Goal: Information Seeking & Learning: Learn about a topic

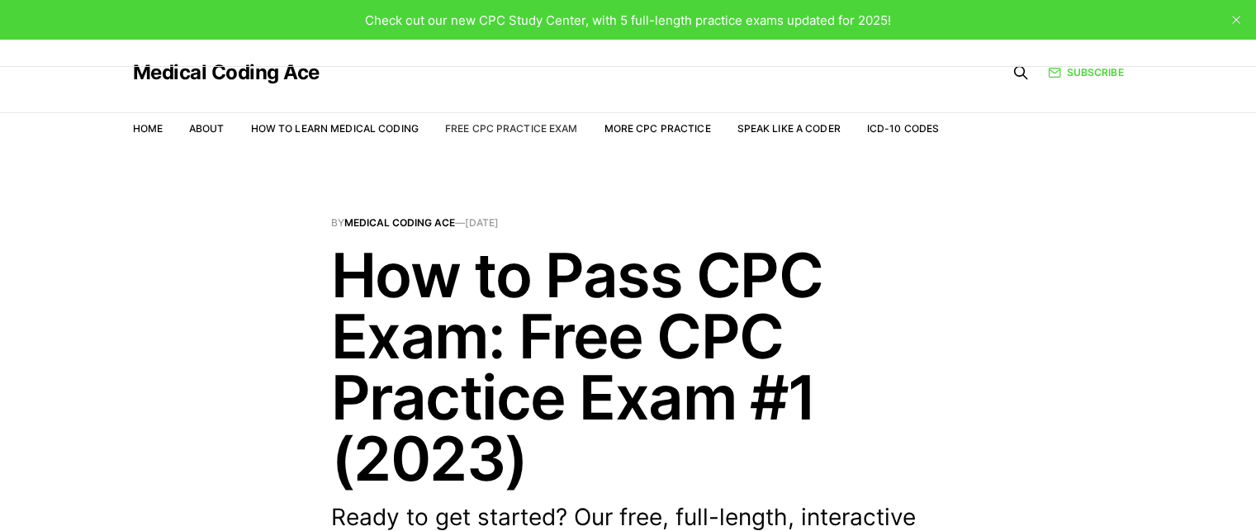
click at [509, 125] on link "Free CPC Practice Exam" at bounding box center [511, 128] width 133 height 12
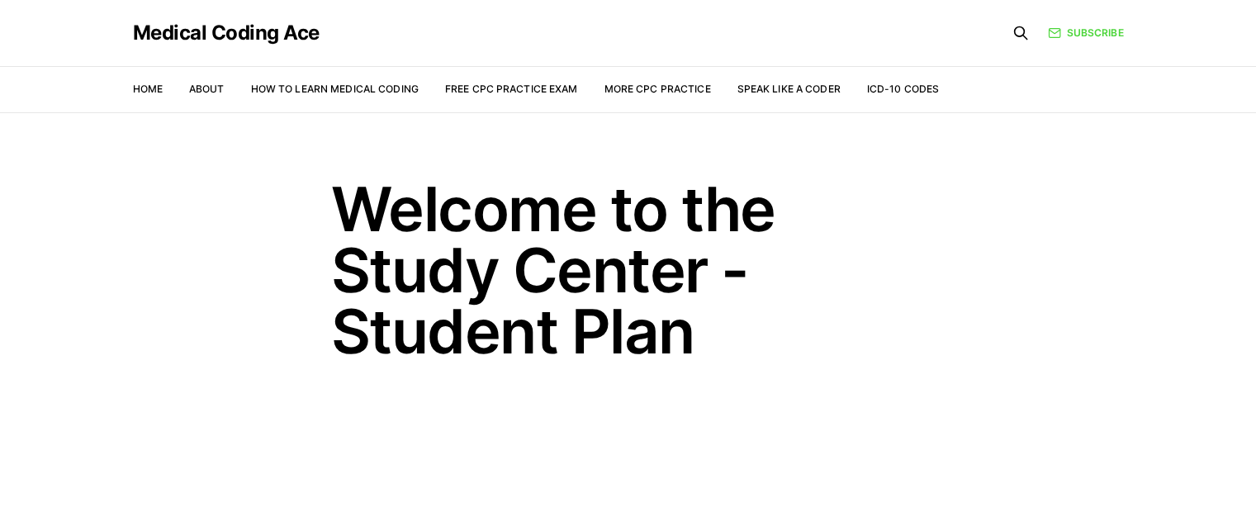
click at [1086, 50] on div "Medical Coding Ace Home About How to Learn Medical Coding Free CPC Practice Exa…" at bounding box center [628, 56] width 991 height 112
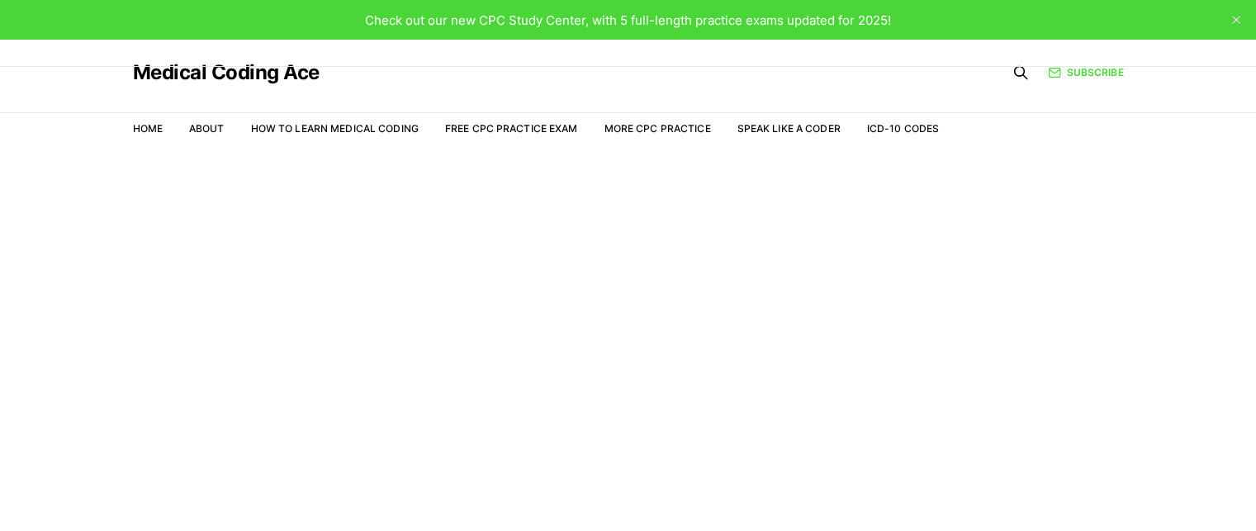
click at [1086, 50] on div "Medical Coding Ace Home About How to Learn Medical Coding Free CPC Practice Exa…" at bounding box center [628, 96] width 991 height 112
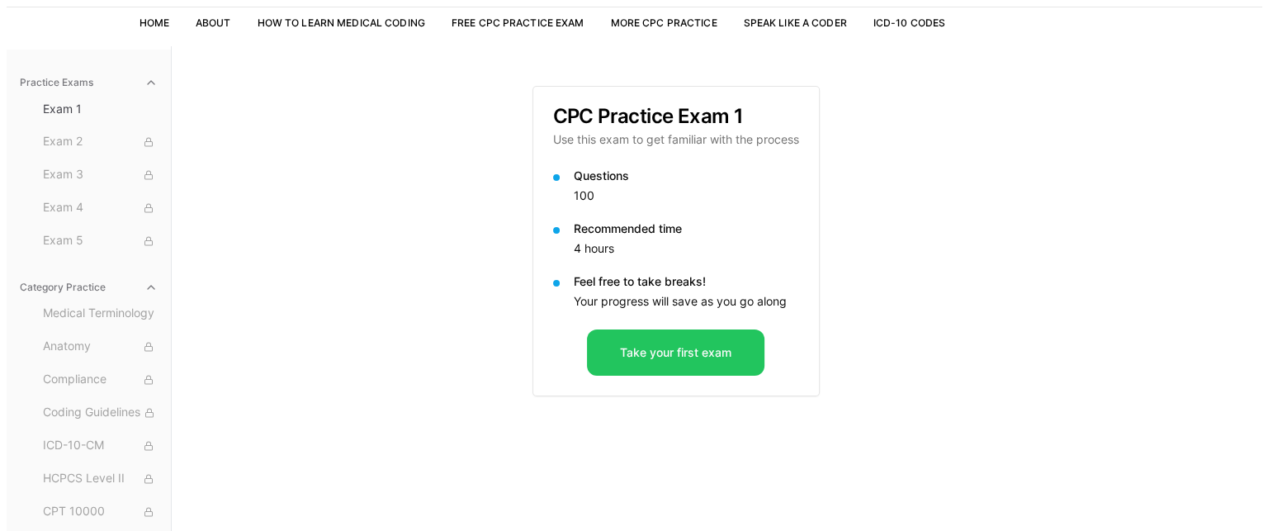
scroll to position [152, 0]
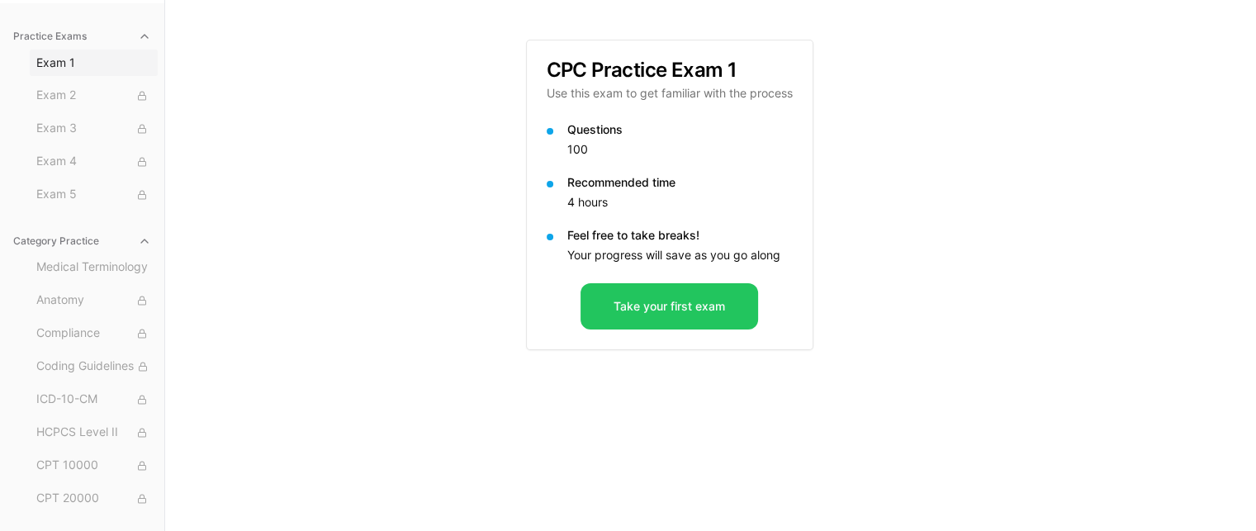
click at [50, 66] on span "Exam 1" at bounding box center [93, 62] width 115 height 17
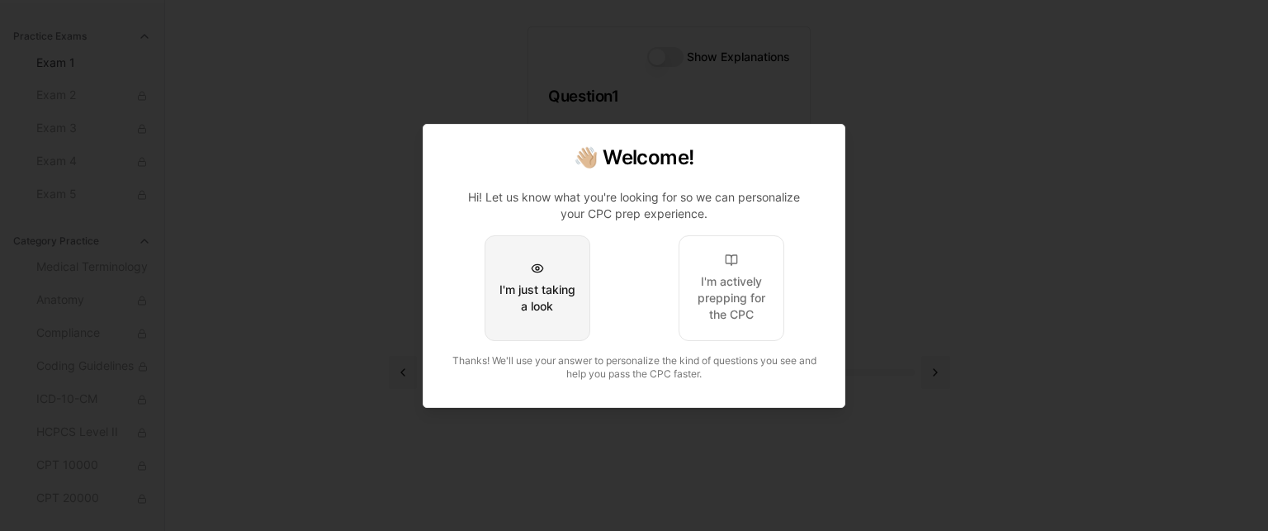
click at [529, 307] on div "I'm just taking a look" at bounding box center [538, 298] width 78 height 33
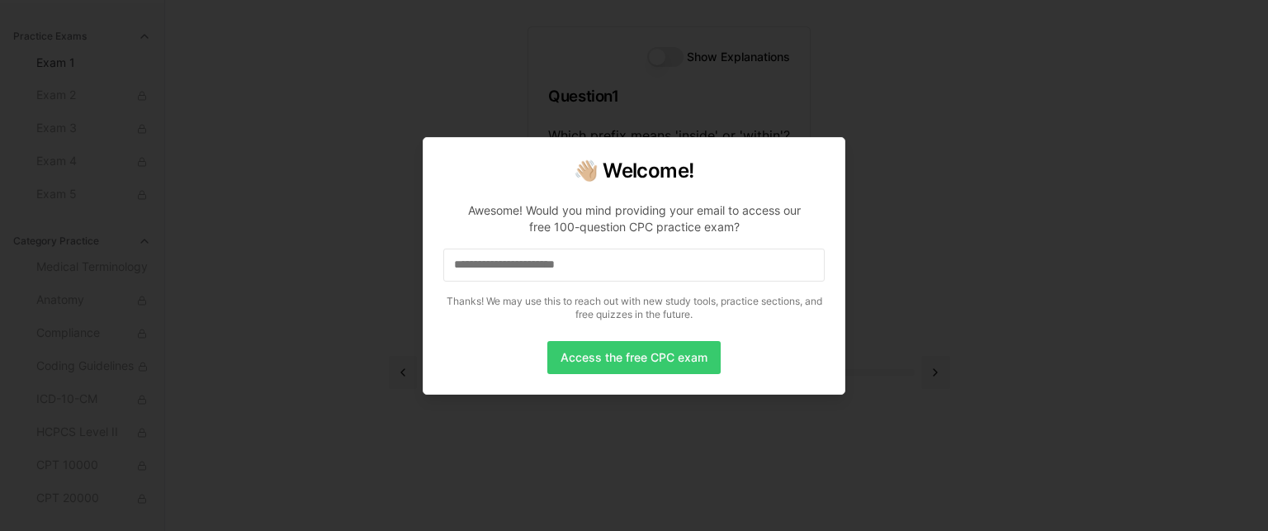
click at [580, 356] on button "Access the free CPC exam" at bounding box center [633, 357] width 173 height 33
click at [521, 267] on input at bounding box center [633, 264] width 381 height 33
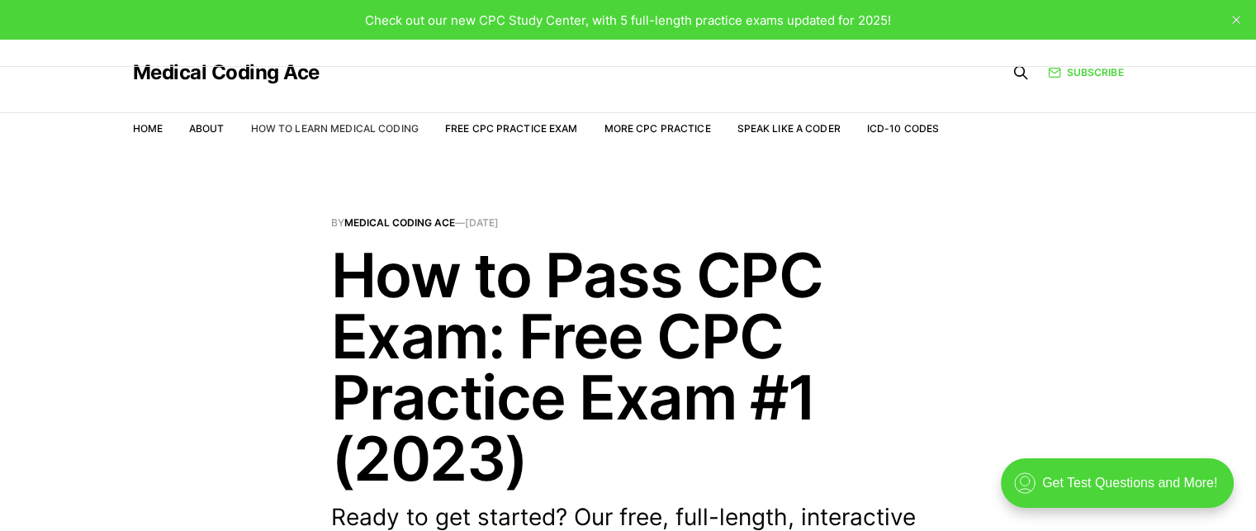
click at [312, 130] on link "How to Learn Medical Coding" at bounding box center [335, 128] width 168 height 12
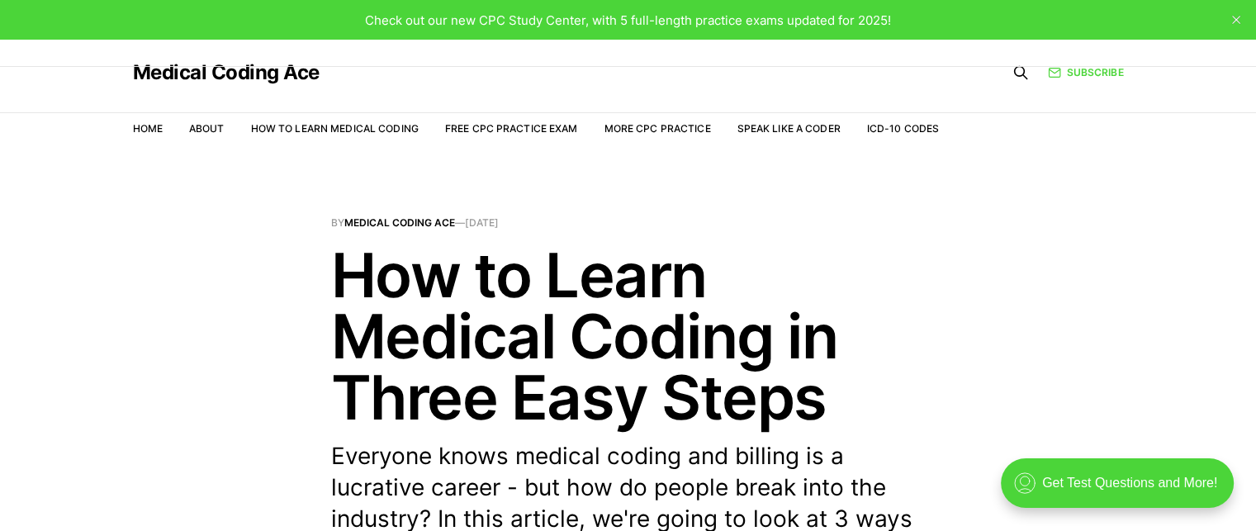
click at [1156, 78] on header "Medical Coding Ace Home About How to Learn Medical Coding Free CPC Practice Exa…" at bounding box center [628, 96] width 1256 height 112
